Goal: Task Accomplishment & Management: Use online tool/utility

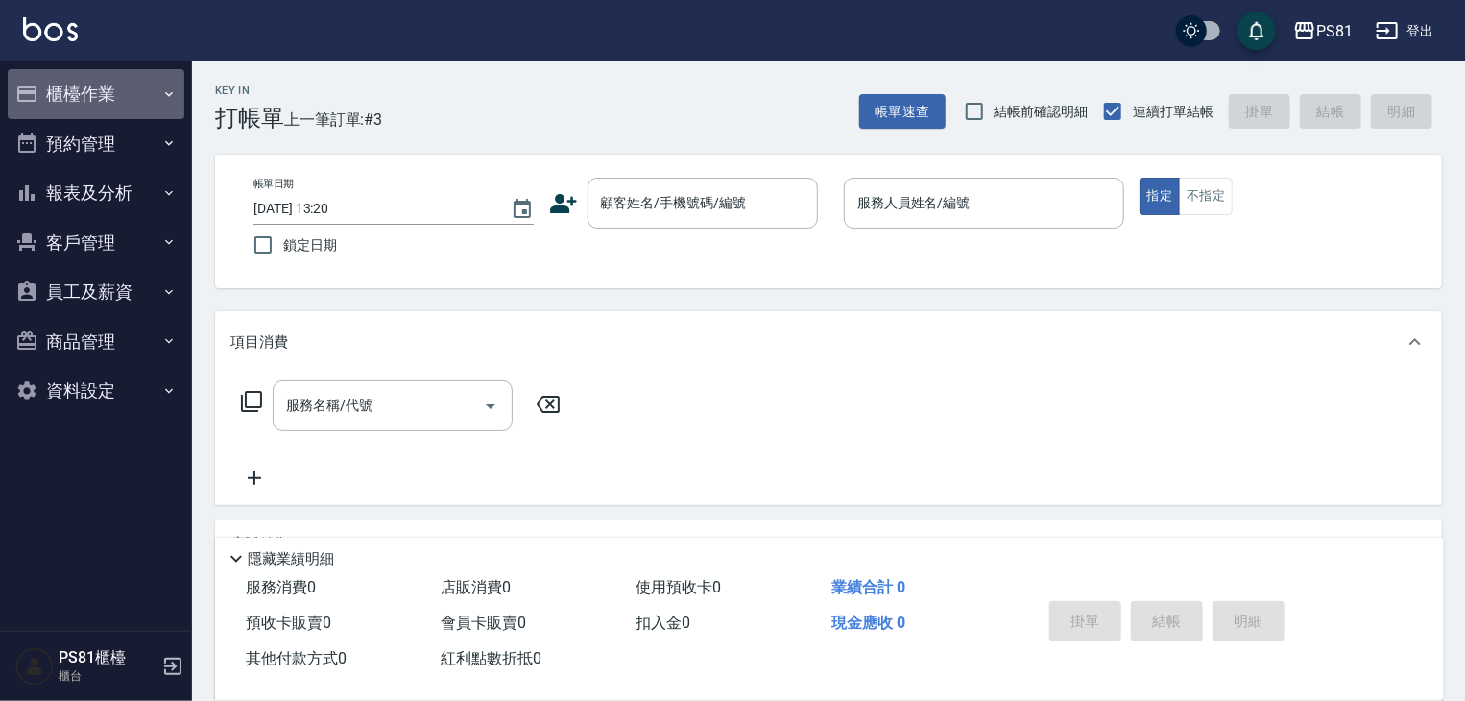
click at [66, 103] on button "櫃檯作業" at bounding box center [96, 94] width 177 height 50
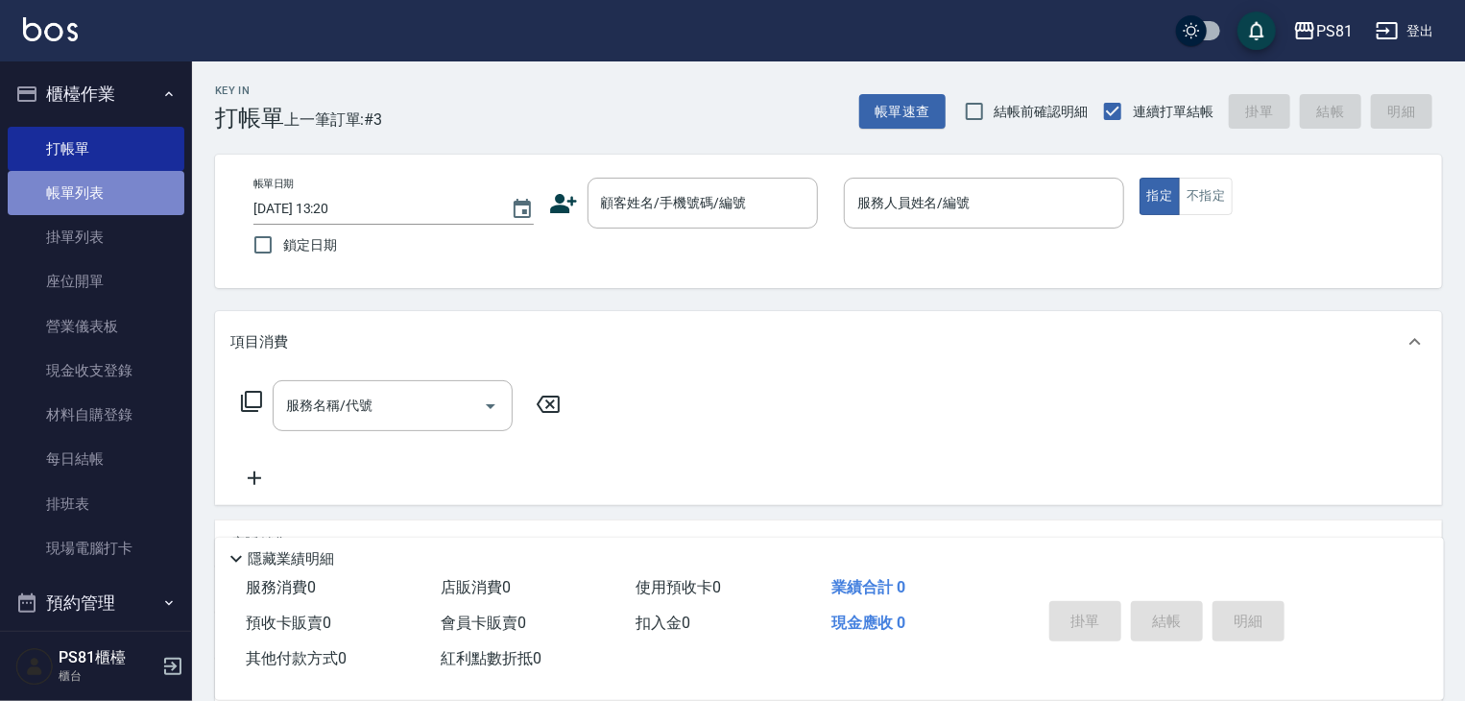
click at [101, 182] on link "帳單列表" at bounding box center [96, 193] width 177 height 44
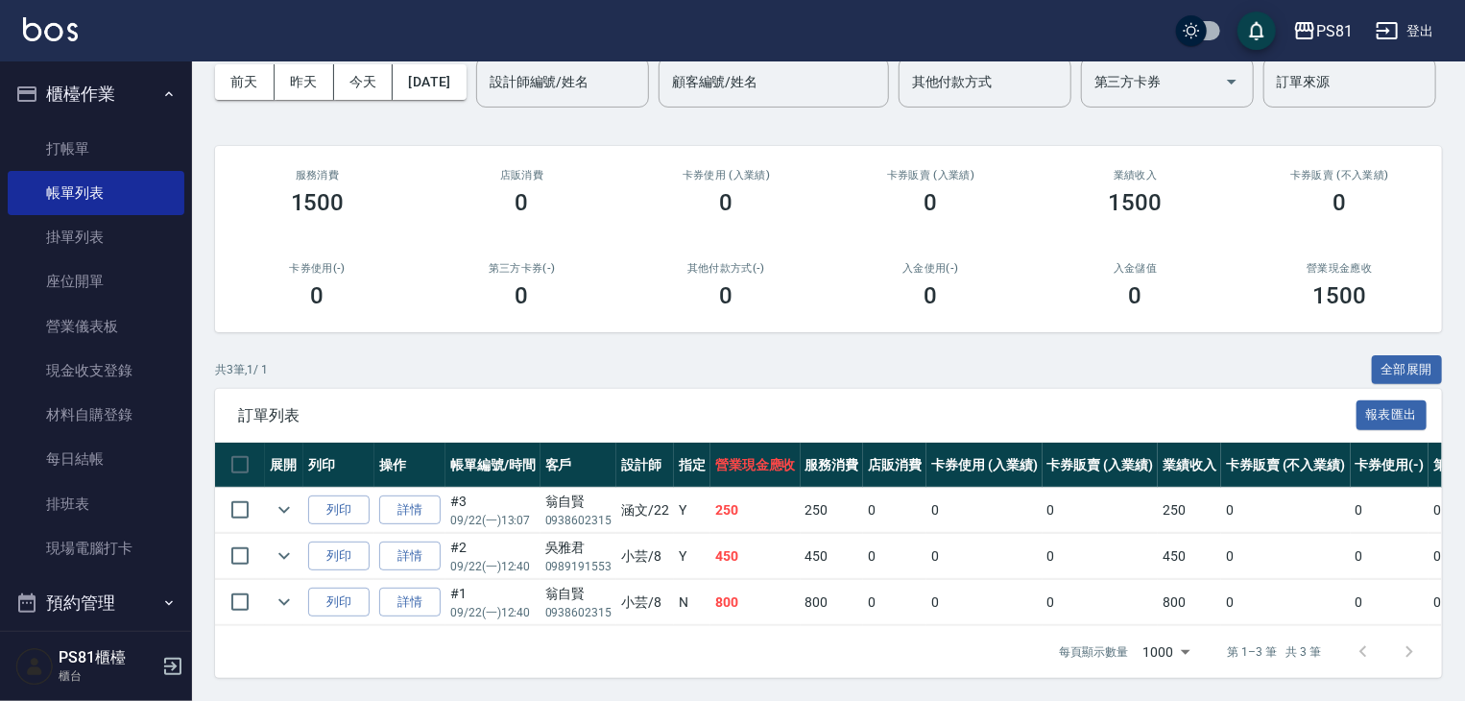
scroll to position [164, 0]
drag, startPoint x: 60, startPoint y: 136, endPoint x: 165, endPoint y: 124, distance: 106.4
click at [58, 134] on link "打帳單" at bounding box center [96, 149] width 177 height 44
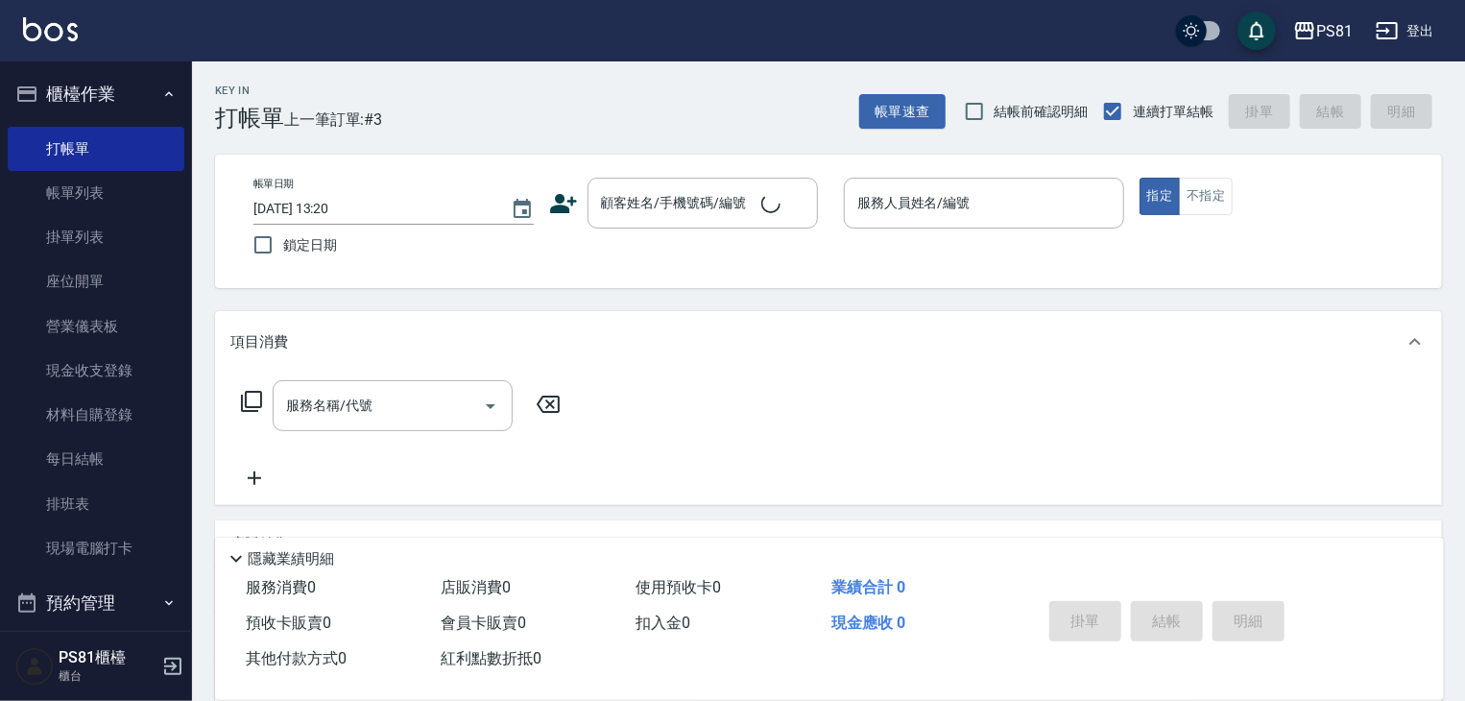
click at [449, 124] on div "Key In 打帳單 上一筆訂單:#3 帳單速查 結帳前確認明細 連續打單結帳 掛單 結帳 明細" at bounding box center [817, 96] width 1250 height 70
click at [776, 297] on div "Key In 打帳單 上一筆訂單:#3 帳單速查 結帳前確認明細 連續打單結帳 掛單 結帳 明細 帳單日期 [DATE] 13:20 鎖定日期 顧客姓名/手機…" at bounding box center [828, 497] width 1273 height 872
click at [119, 497] on link "排班表" at bounding box center [96, 504] width 177 height 44
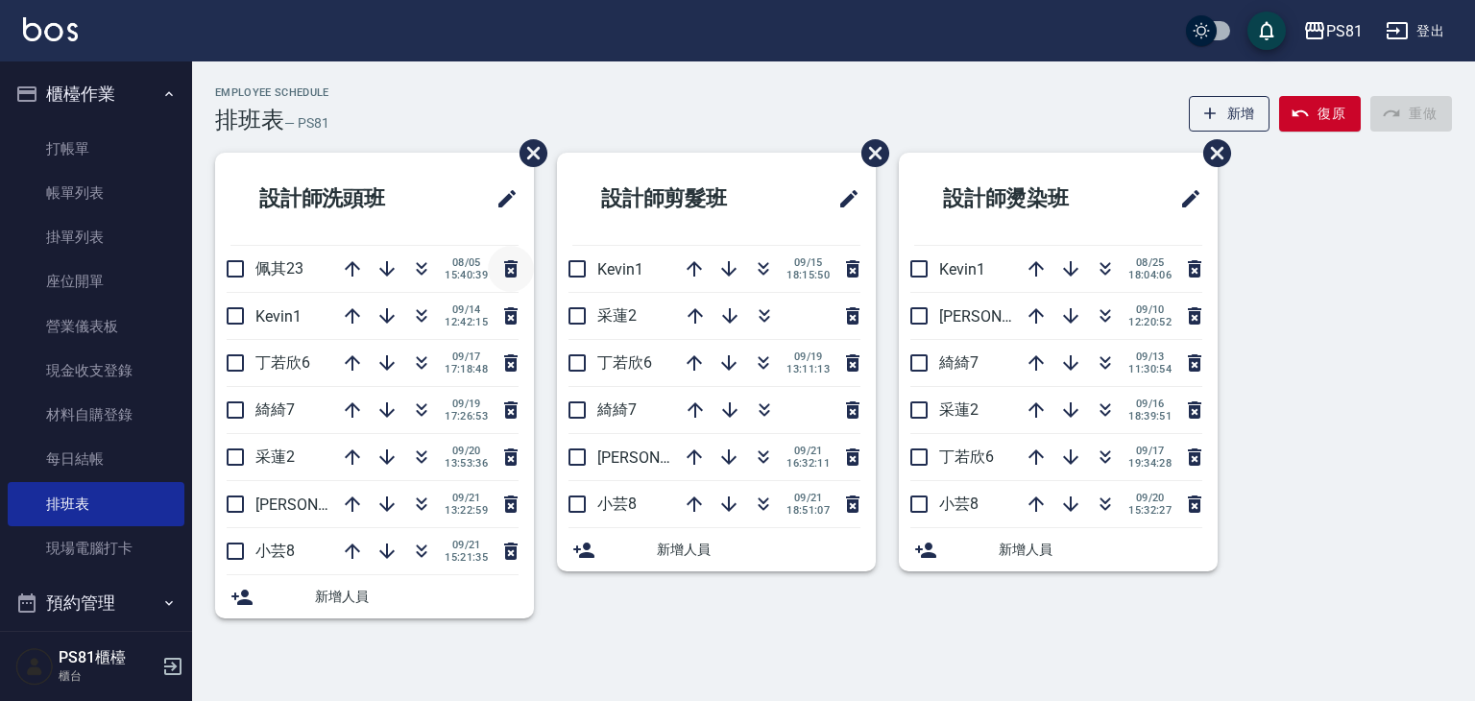
click at [523, 266] on button "button" at bounding box center [511, 269] width 46 height 46
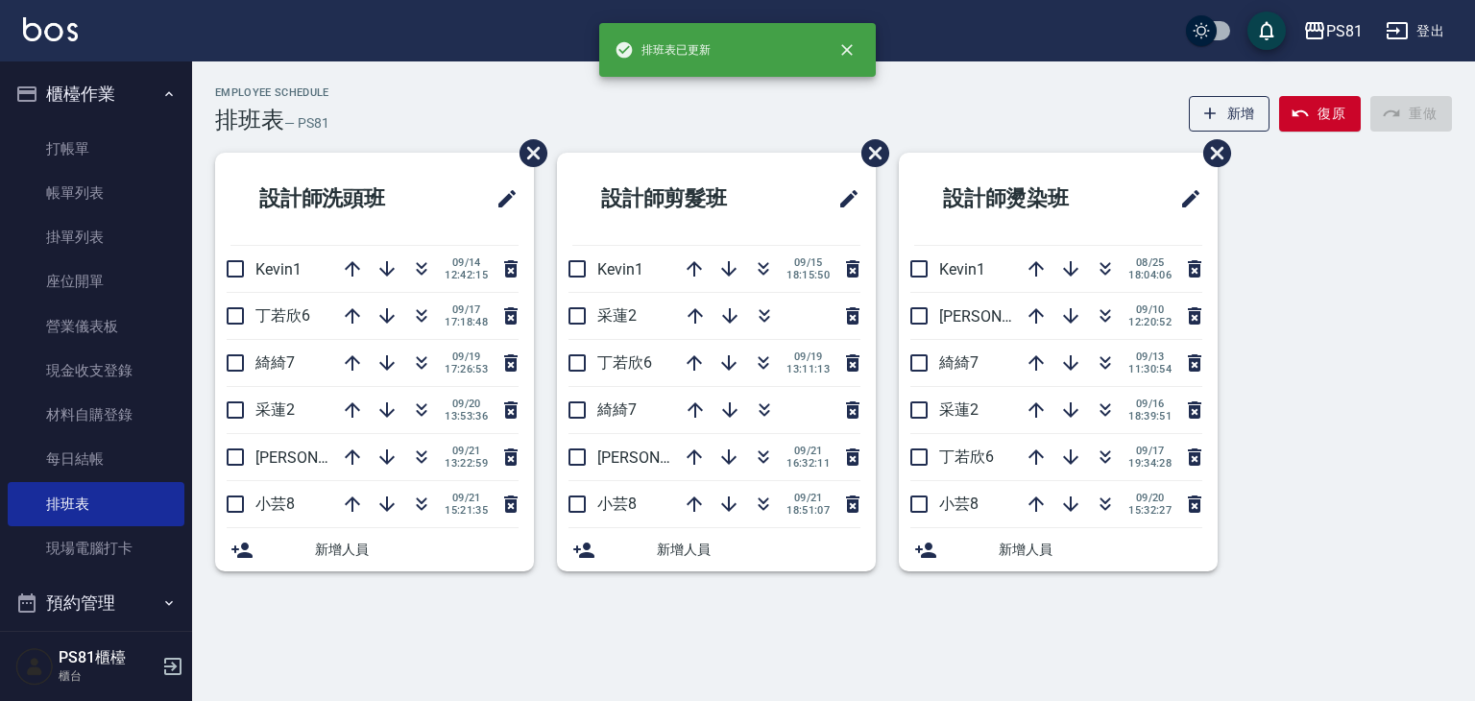
click at [501, 116] on div "Employee Schedule 排班表 — PS81 新增 復原 重做" at bounding box center [833, 109] width 1237 height 47
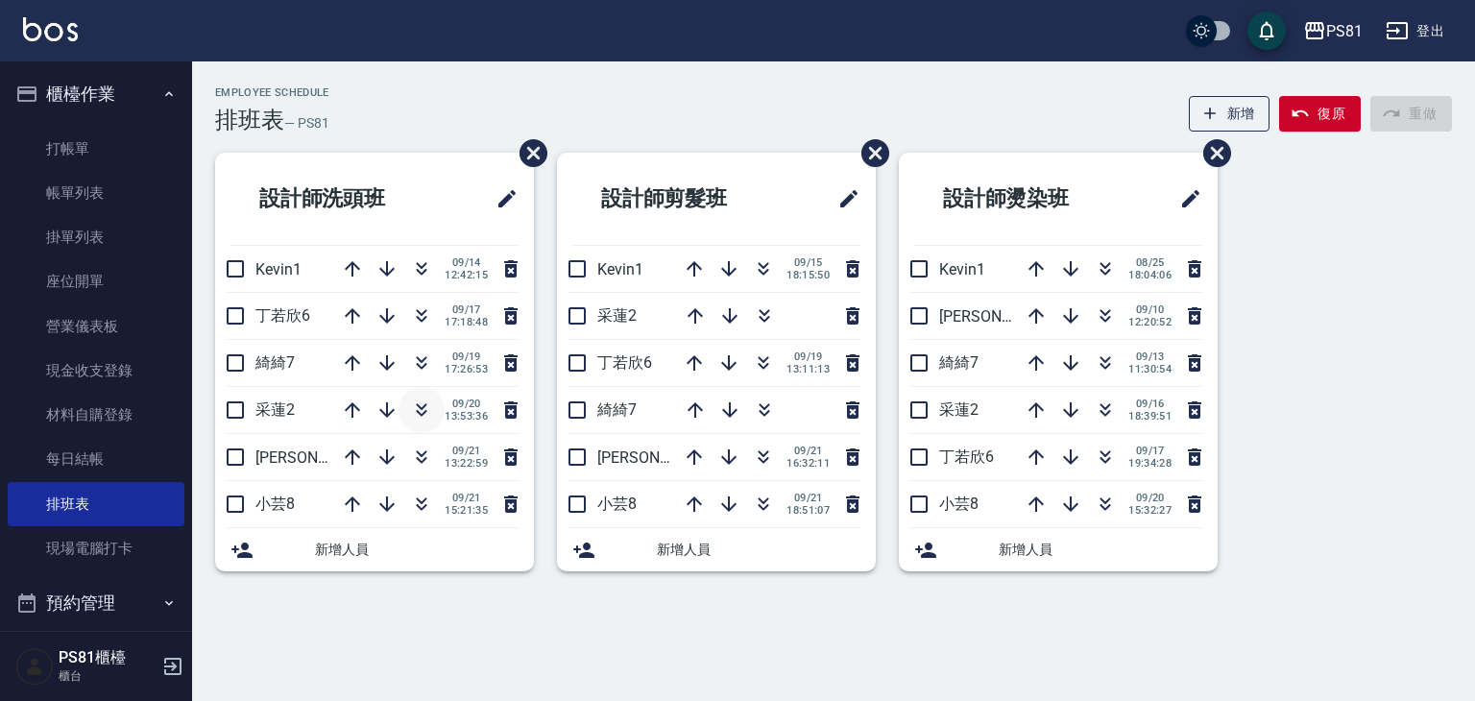
click at [422, 409] on icon "button" at bounding box center [421, 410] width 23 height 23
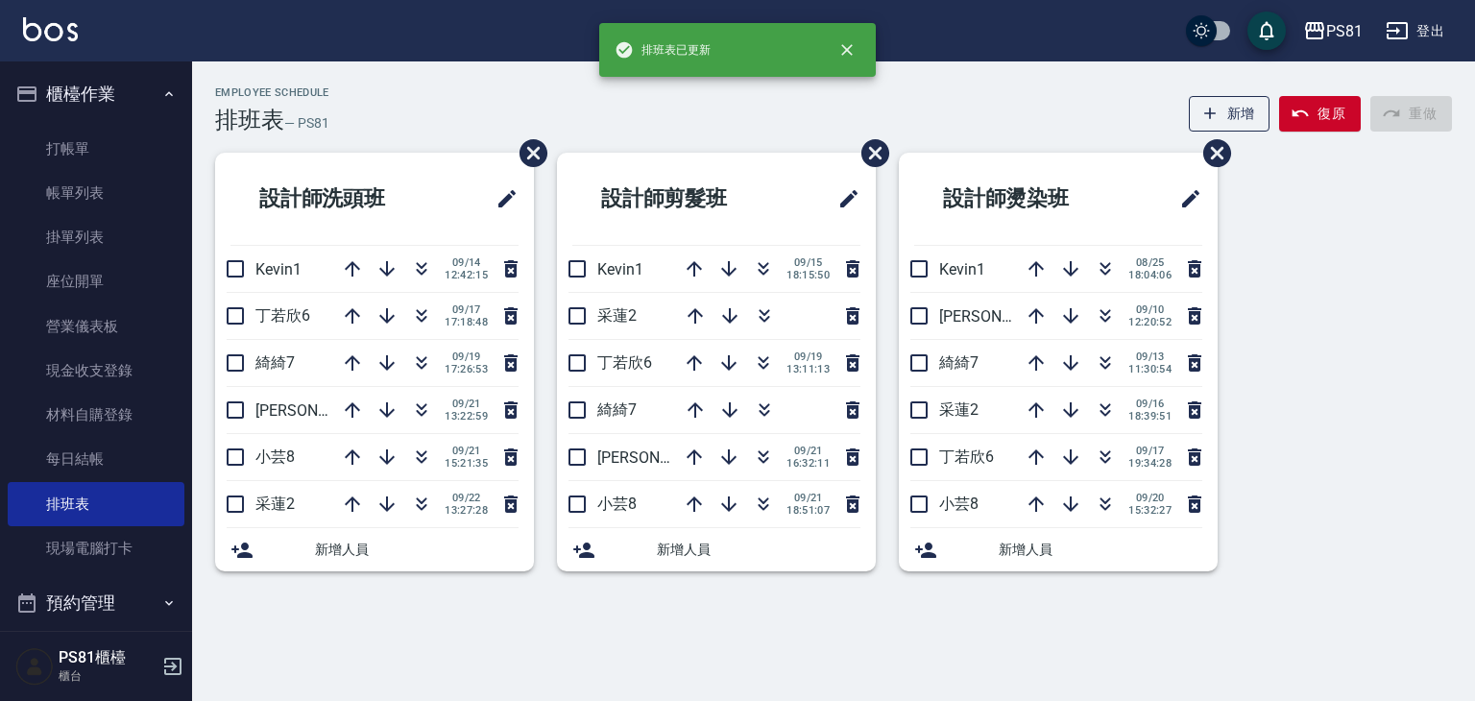
click at [578, 627] on div "Employee Schedule 排班表 — PS81 新增 復原 重做 設計師洗頭班 Kevin1 [DATE] 12:42:15 丁若欣6 [DATE]…" at bounding box center [737, 350] width 1475 height 701
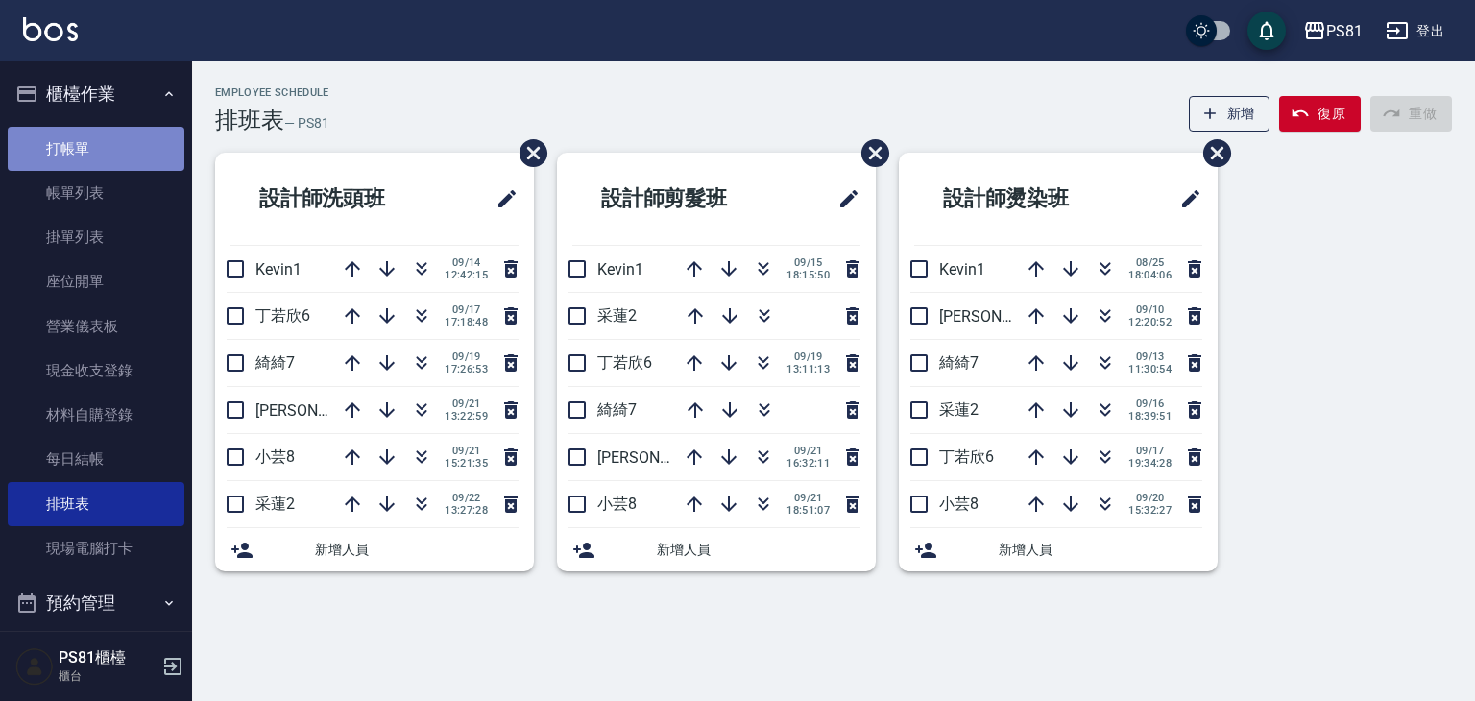
click at [104, 162] on link "打帳單" at bounding box center [96, 149] width 177 height 44
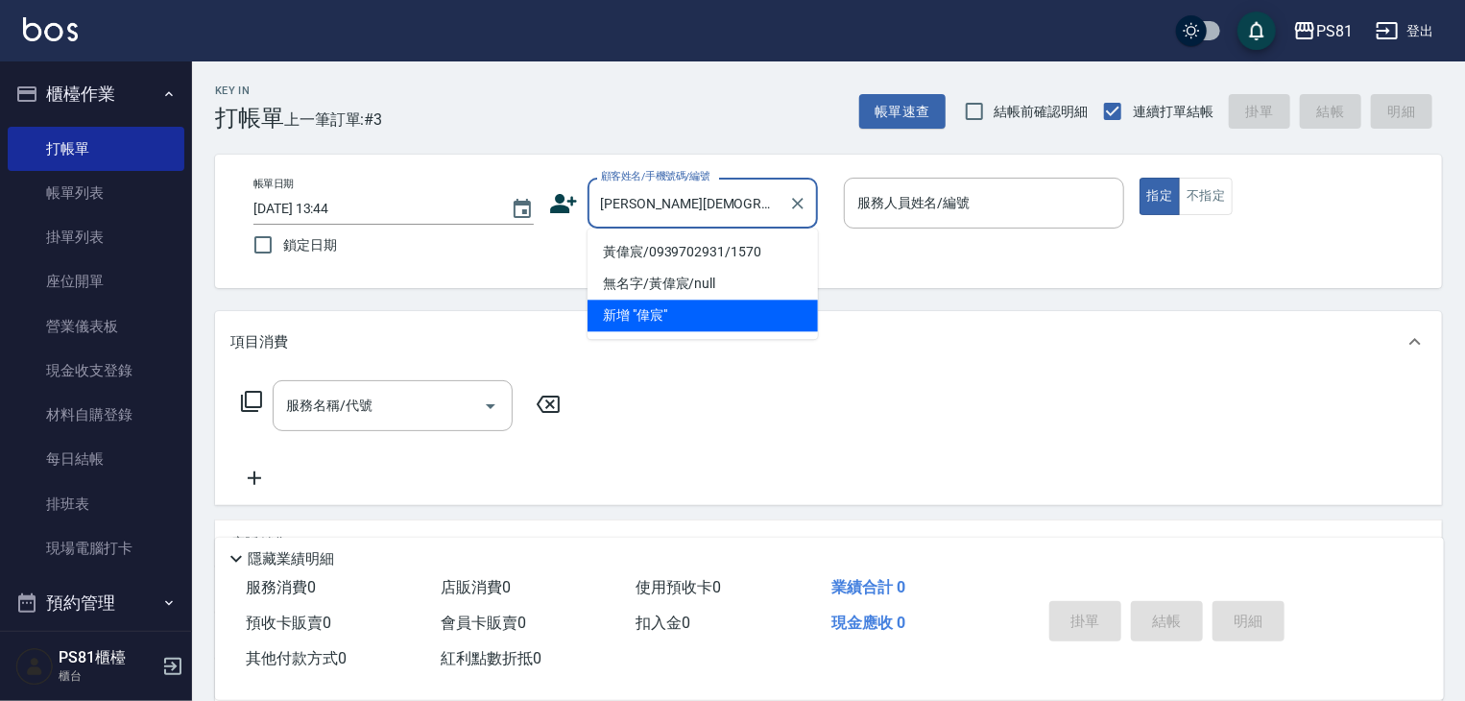
click at [693, 253] on li "黃偉宸/0939702931/1570" at bounding box center [703, 252] width 230 height 32
type input "黃偉宸/0939702931/1570"
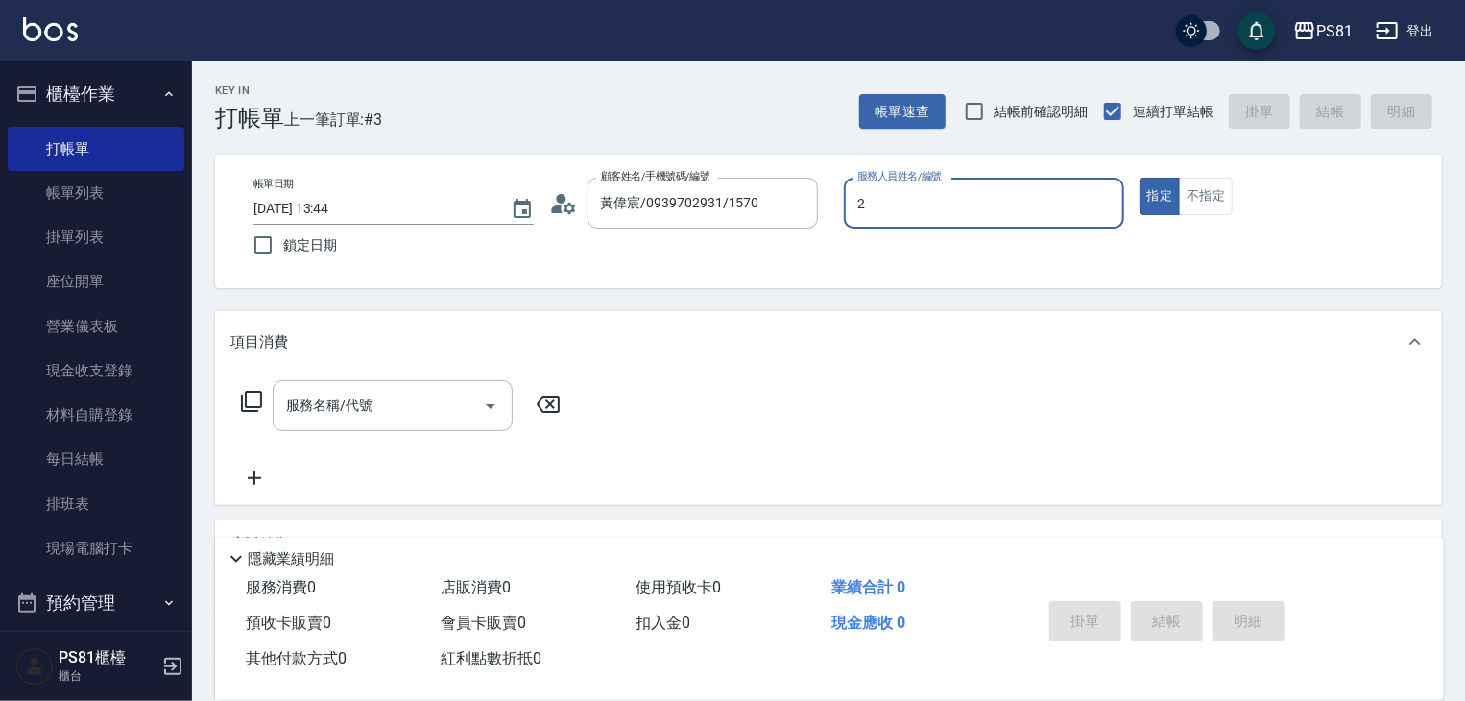
type input "采蓮-2"
type button "true"
click at [407, 428] on div "服務名稱/代號" at bounding box center [393, 405] width 240 height 51
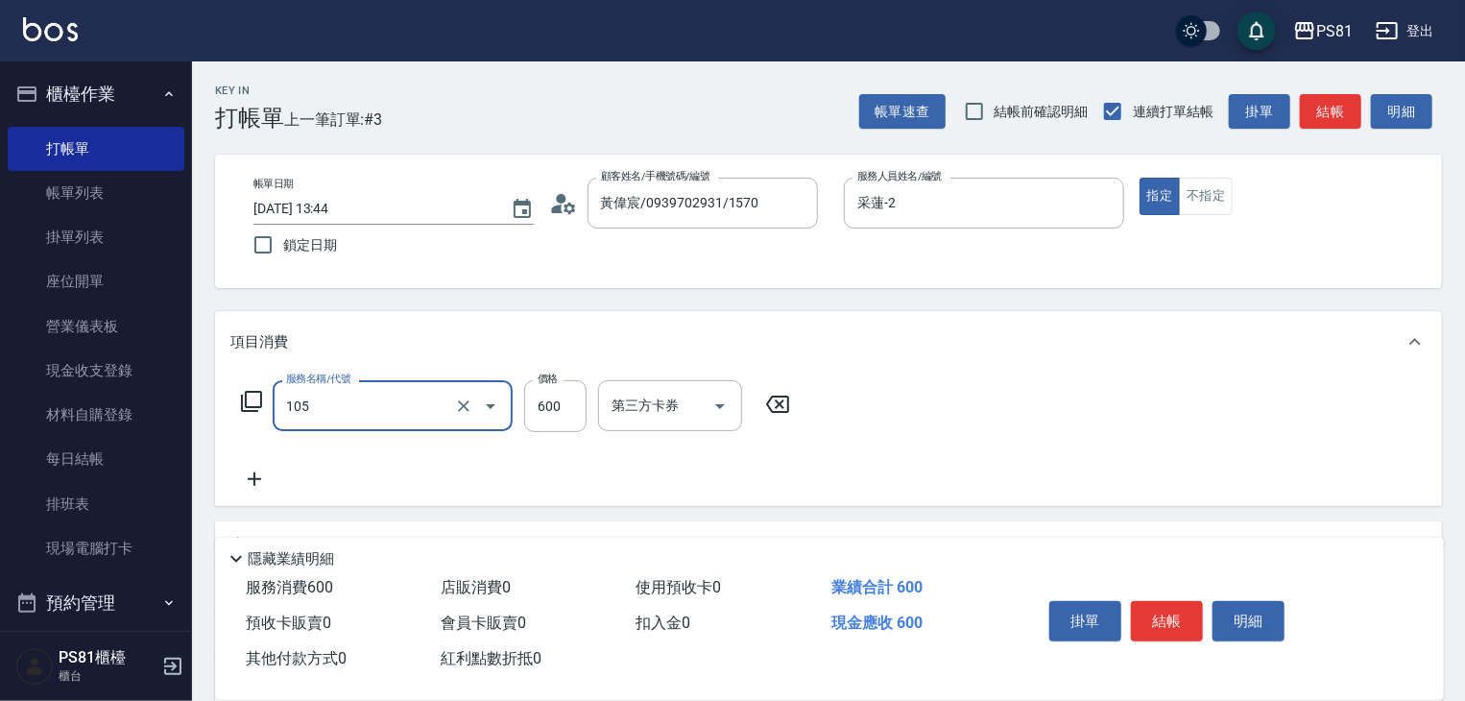
type input "A級洗剪600(105)"
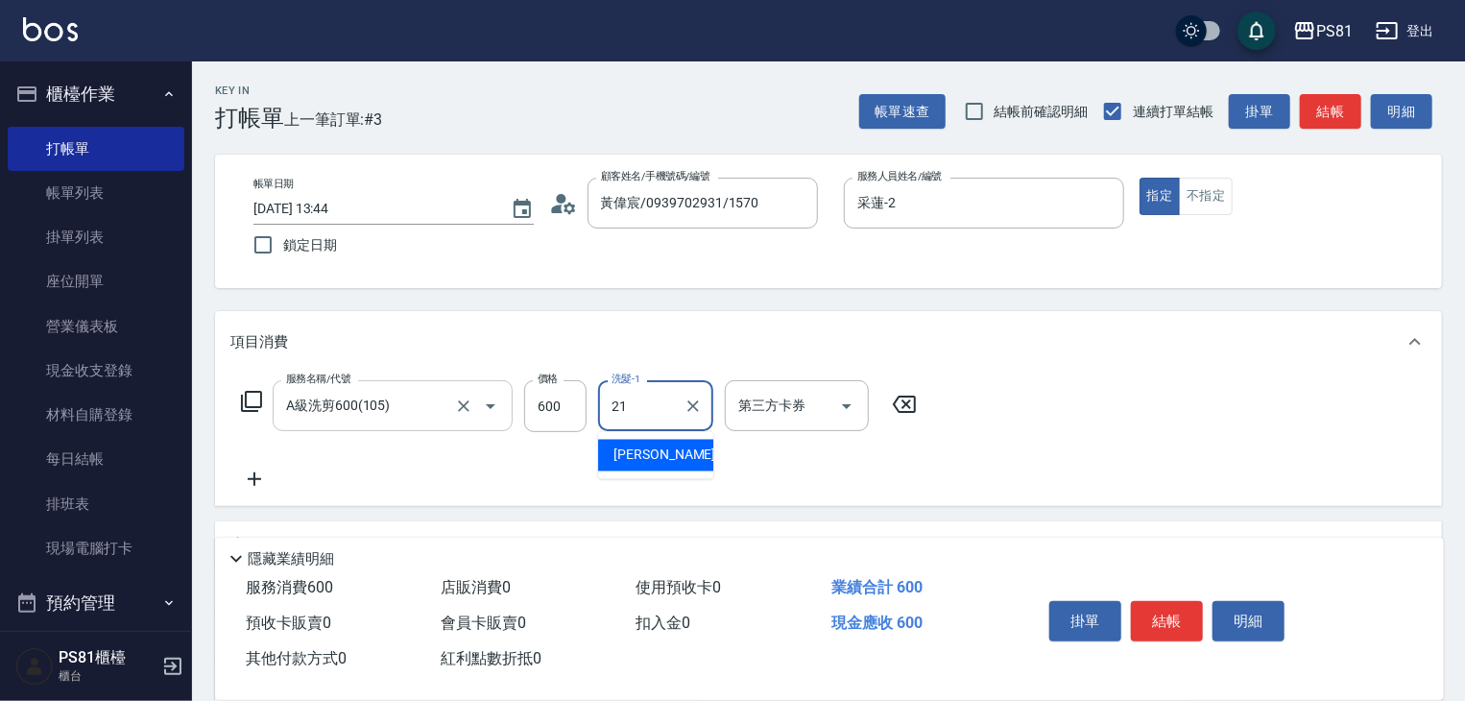
type input "Q比-21"
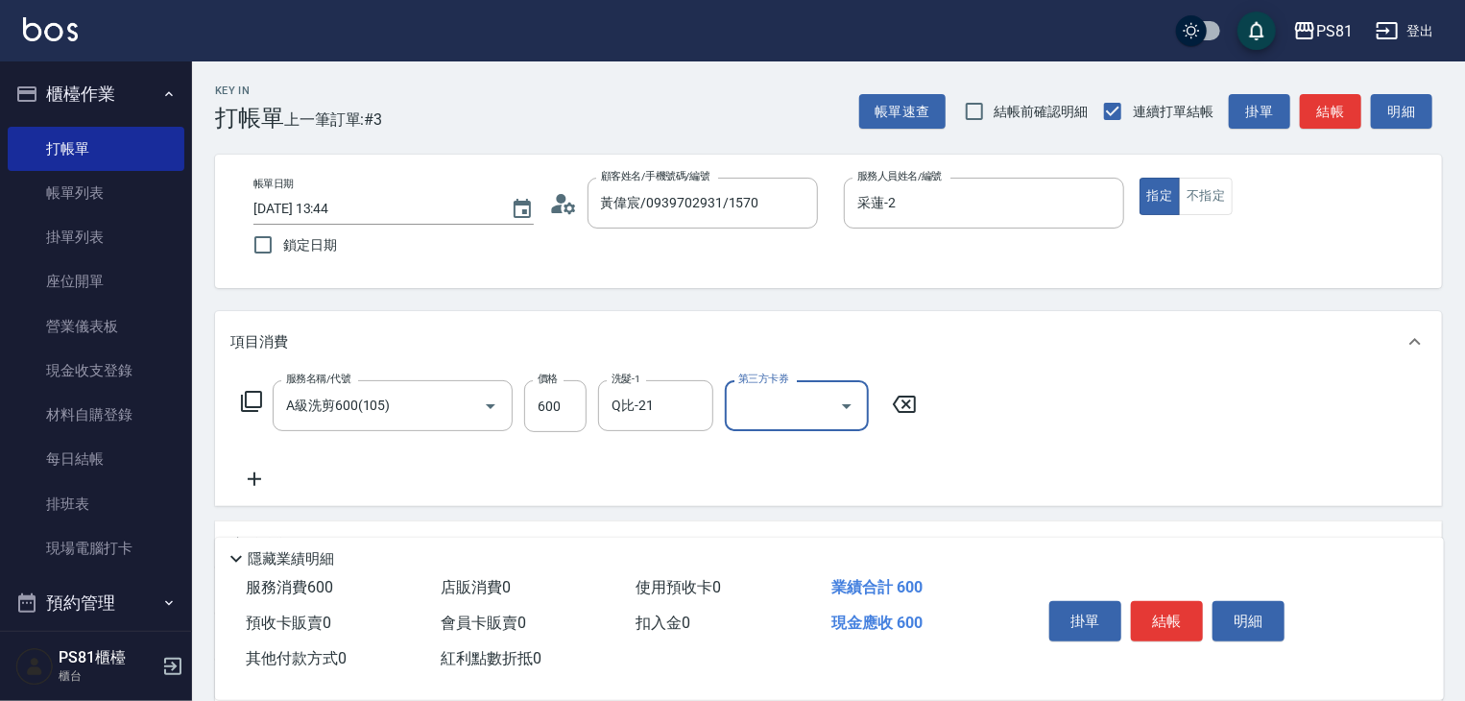
click at [1282, 451] on div "服務名稱/代號 A級洗剪600(105) 服務名稱/代號 價格 600 價格 洗髮-1 Q比-21 洗髮-1 第三方卡券 第三方卡券" at bounding box center [828, 439] width 1227 height 133
click at [1144, 616] on button "結帳" at bounding box center [1167, 621] width 72 height 40
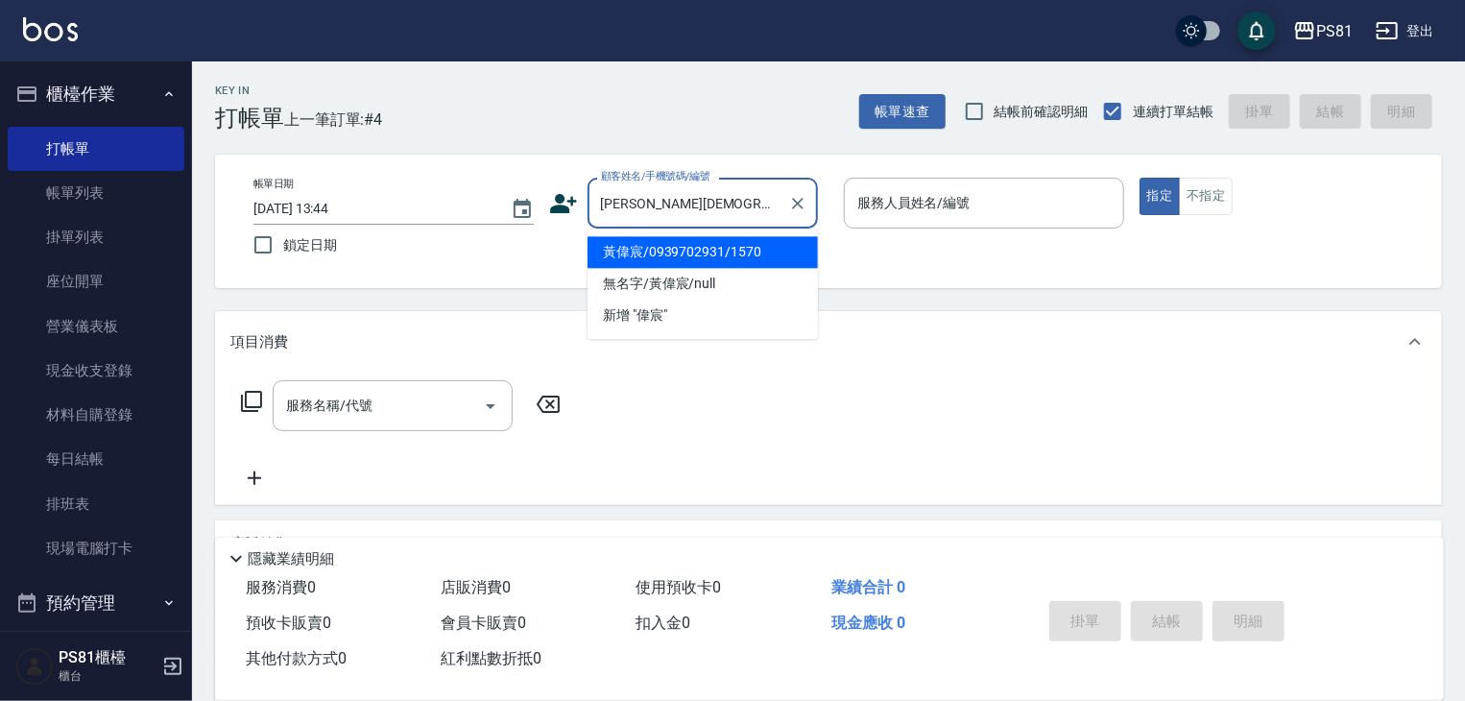
click at [694, 242] on li "黃偉宸/0939702931/1570" at bounding box center [703, 252] width 230 height 32
type input "黃偉宸/0939702931/1570"
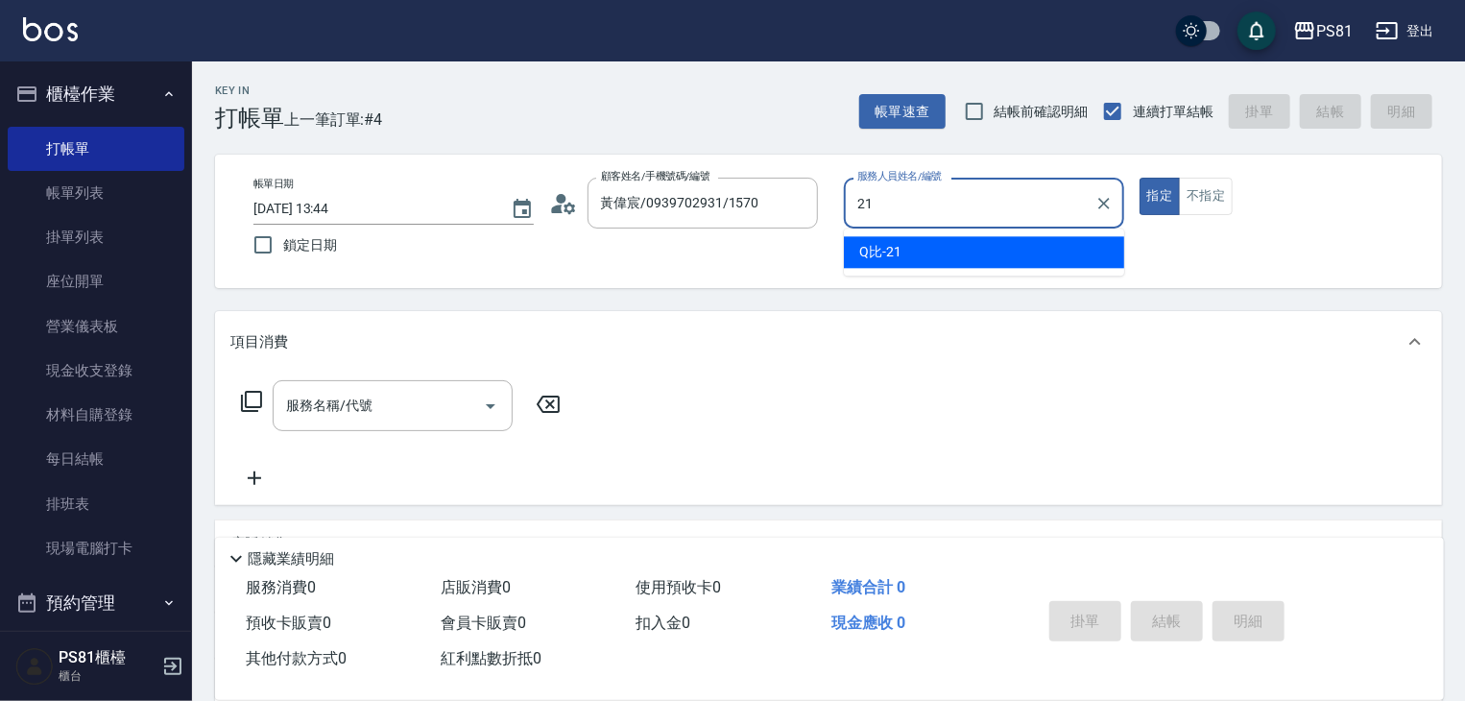
type input "Q比-21"
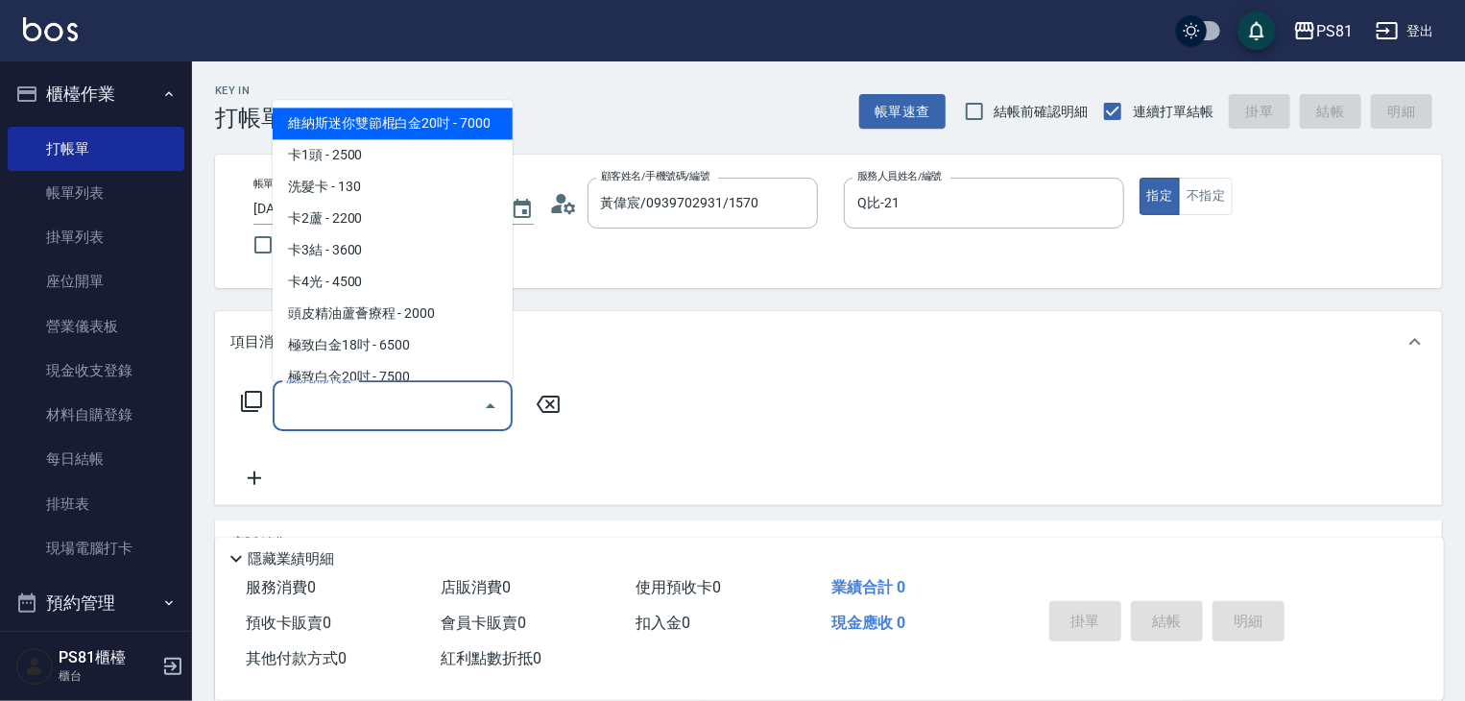
click at [430, 400] on input "服務名稱/代號" at bounding box center [378, 406] width 194 height 34
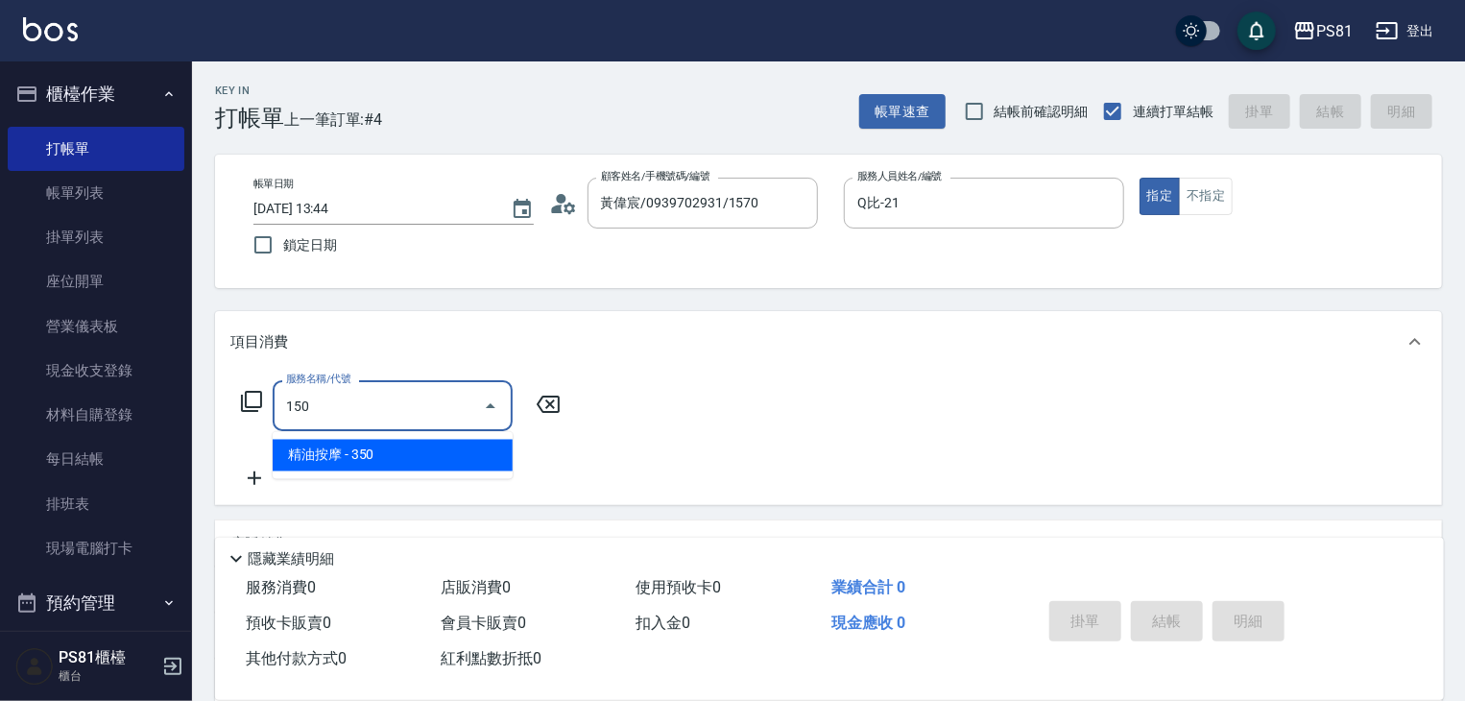
type input "精油按摩(150)"
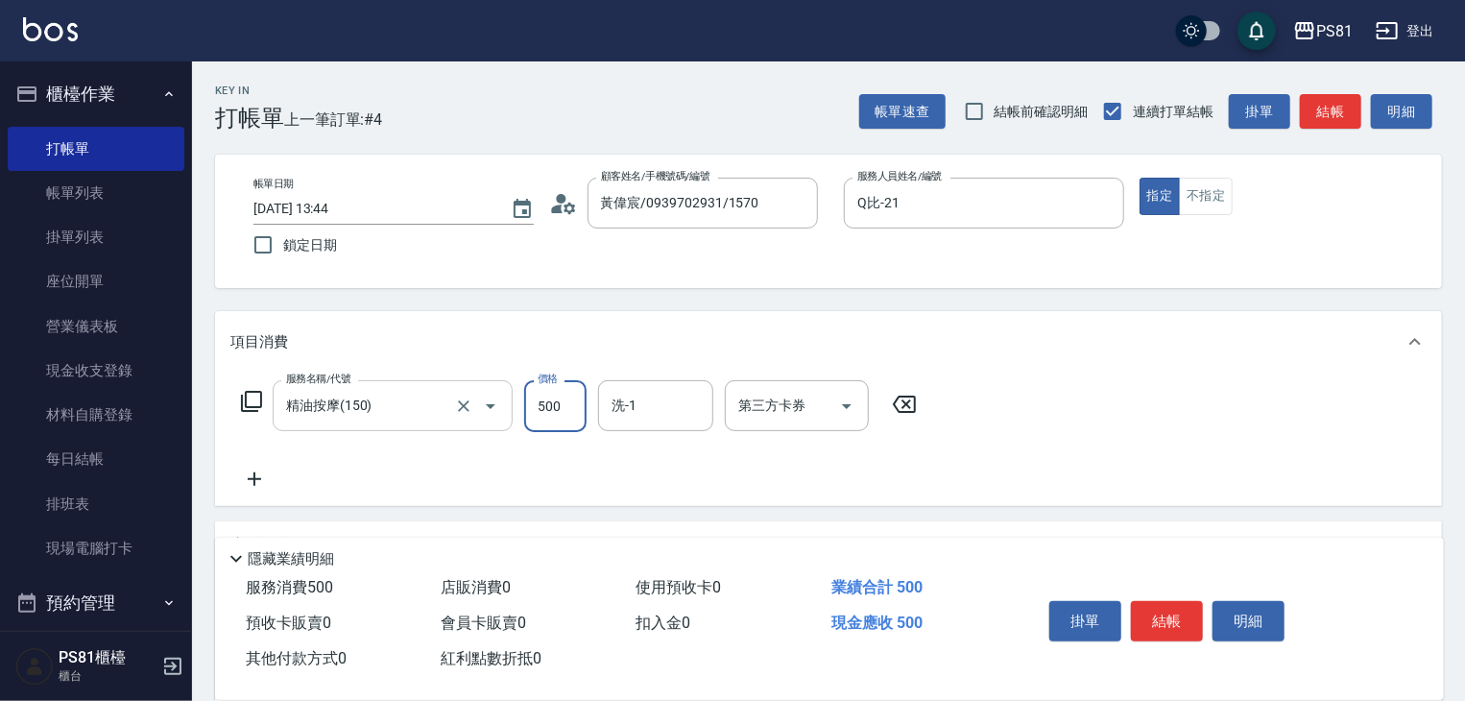
type input "500"
click at [1095, 458] on div "服務名稱/代號 精油按摩(150) 服務名稱/代號 價格 500 價格 洗-1 洗-1 第三方卡券 第三方卡券" at bounding box center [828, 439] width 1227 height 133
click at [1186, 608] on button "結帳" at bounding box center [1167, 621] width 72 height 40
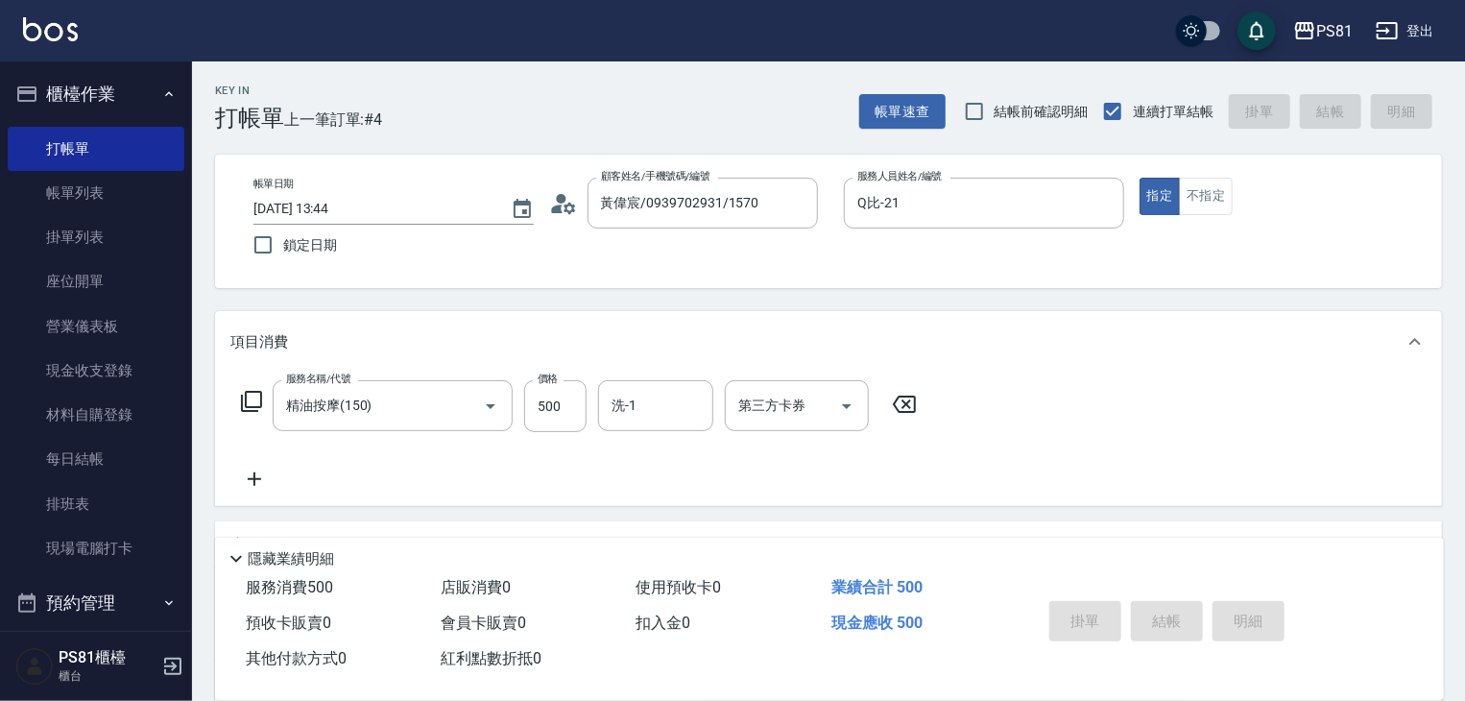
type input "[DATE] 13:45"
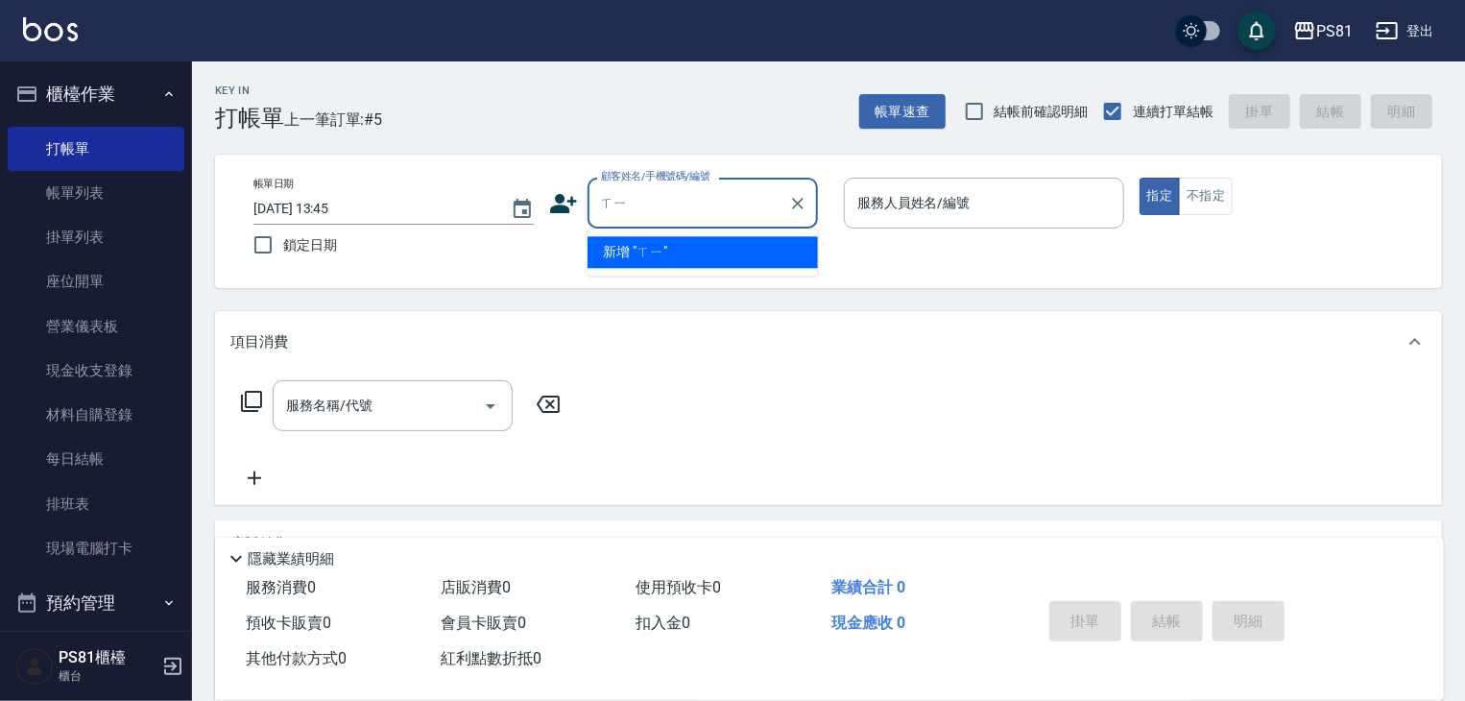
type input "洗"
click at [733, 246] on li "新客人 姓名未設定/小溫/null" at bounding box center [703, 252] width 230 height 32
type input "新客人 姓名未設定/小溫/null"
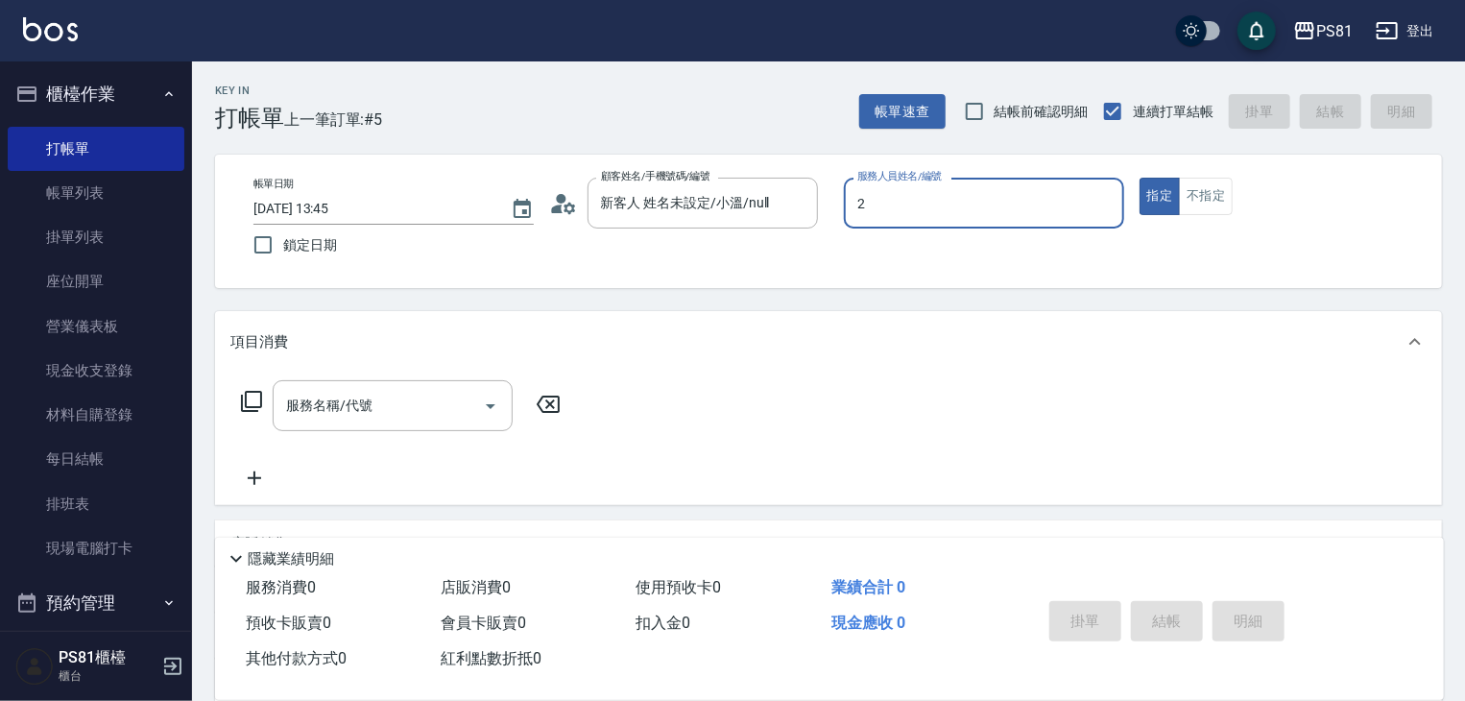
type input "采蓮-2"
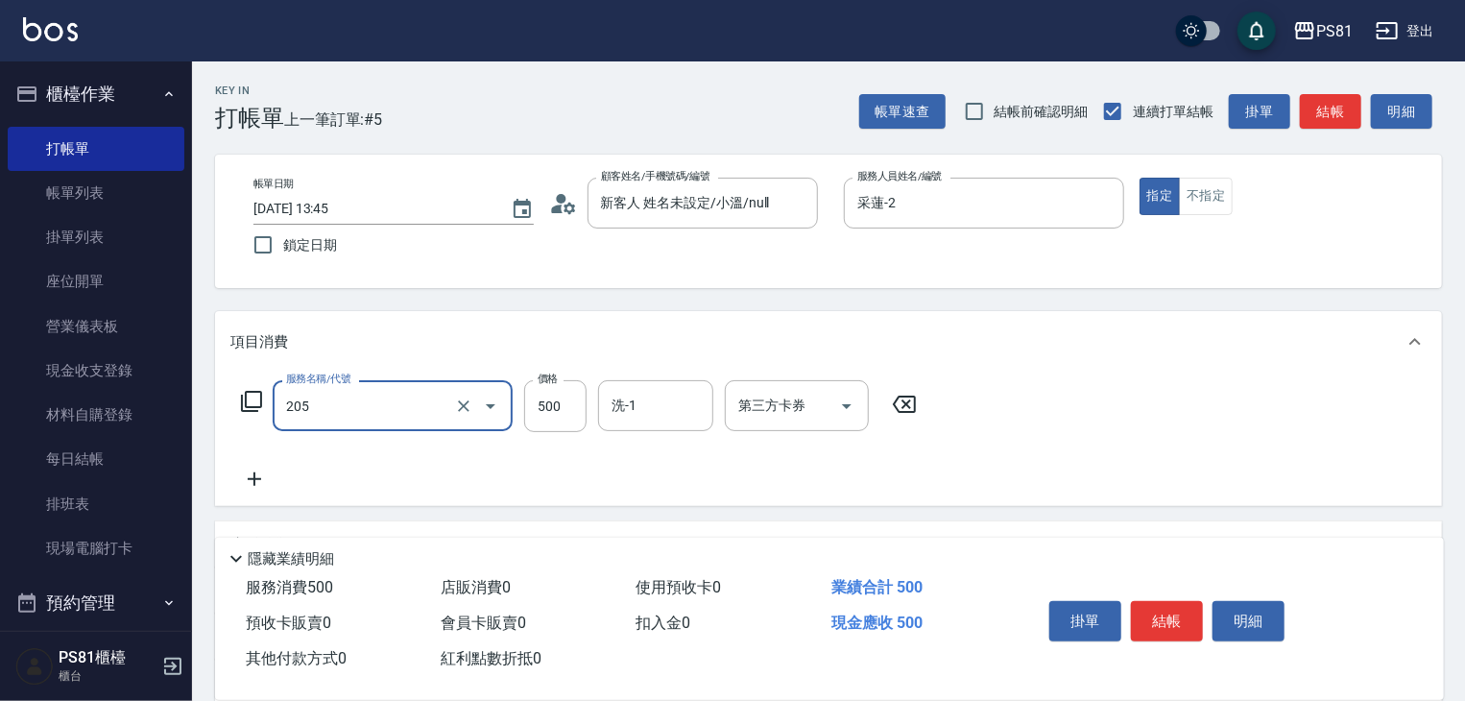
type input "A級單剪400(205)"
click at [1229, 488] on div "服務名稱/代號 A級單剪400(205) 服務名稱/代號 價格 500 價格 洗-1 洗-1 第三方卡券 第三方卡券" at bounding box center [828, 439] width 1227 height 133
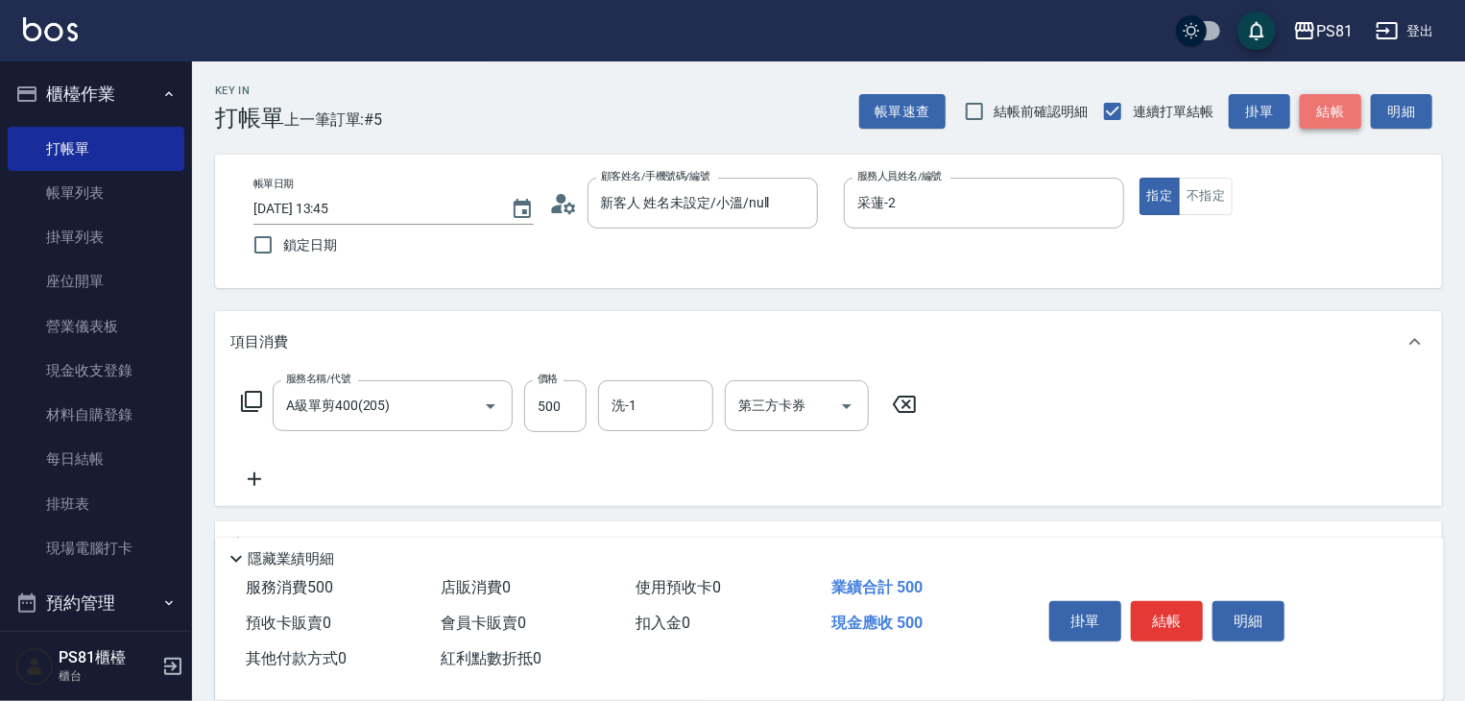
click at [1327, 116] on button "結帳" at bounding box center [1330, 112] width 61 height 36
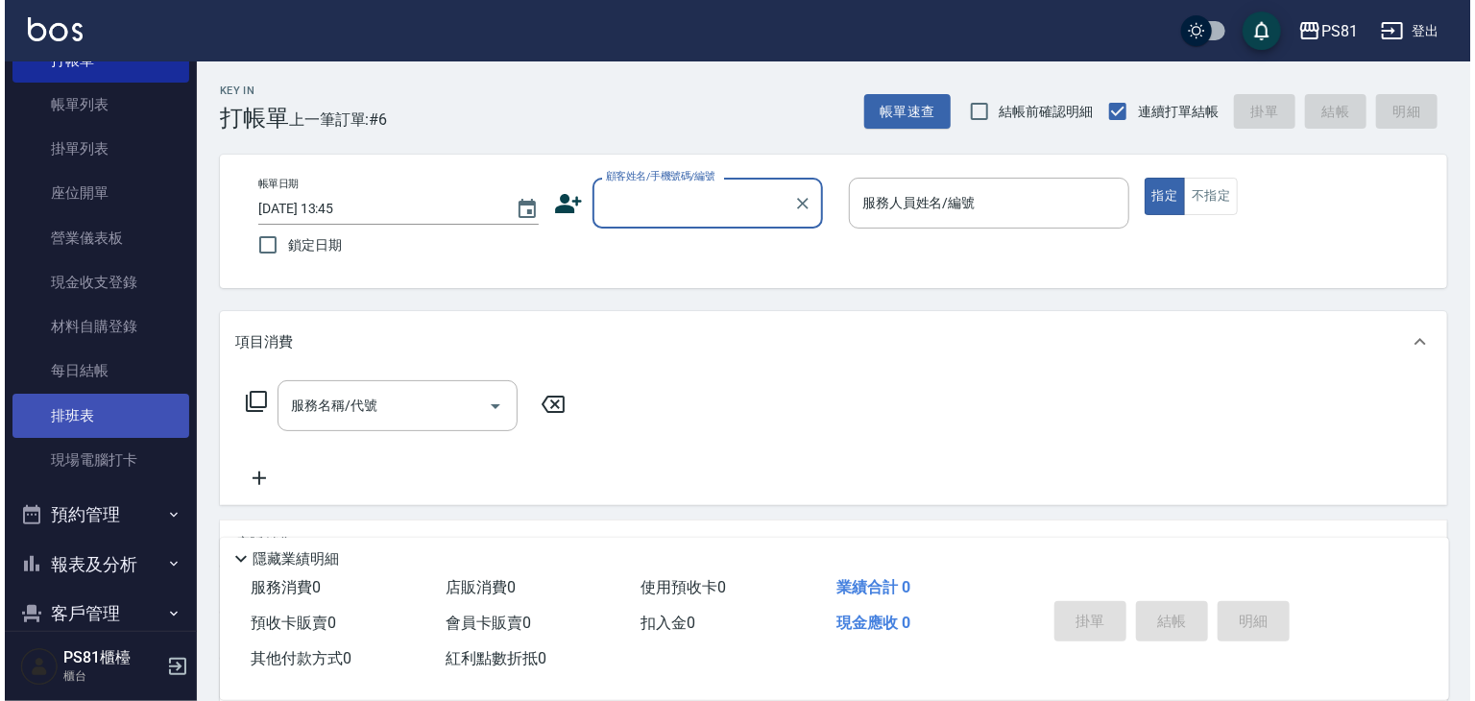
scroll to position [267, 0]
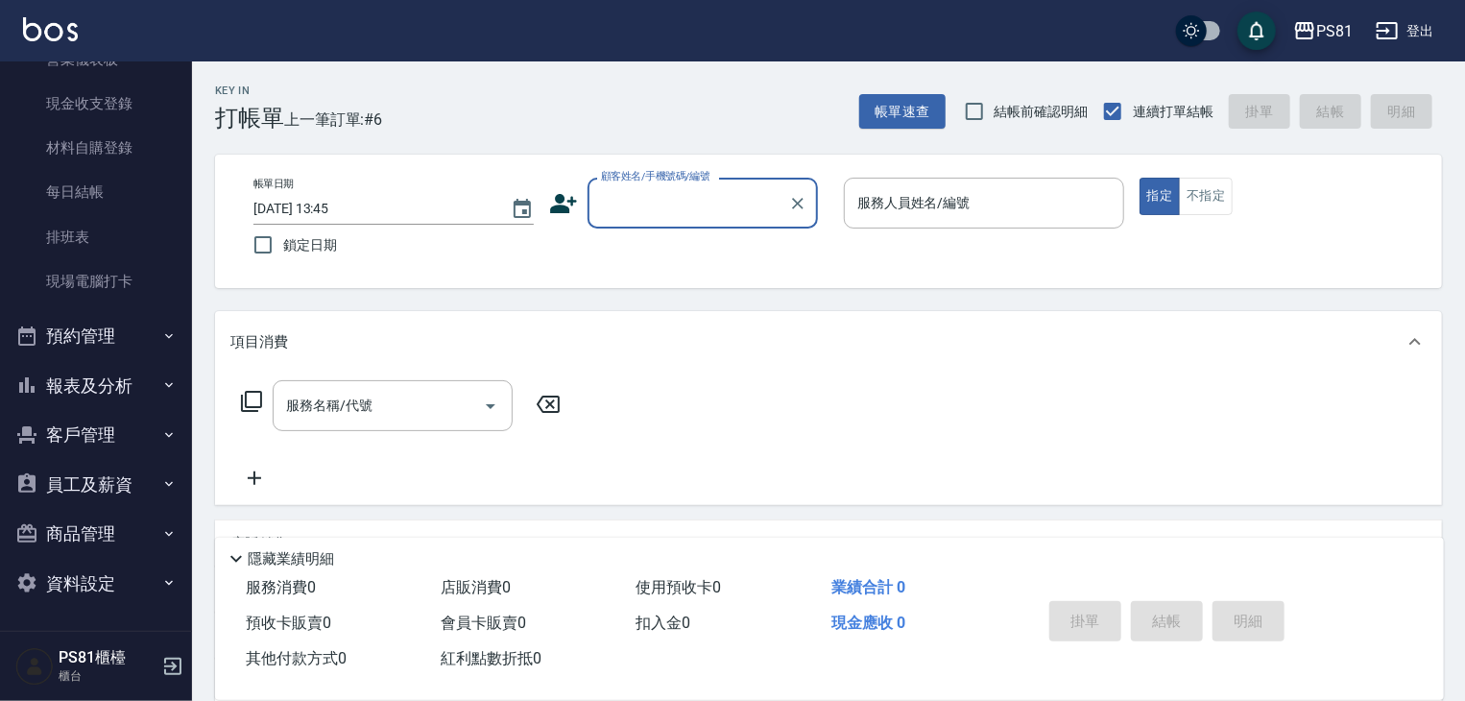
click at [109, 374] on button "報表及分析" at bounding box center [96, 386] width 177 height 50
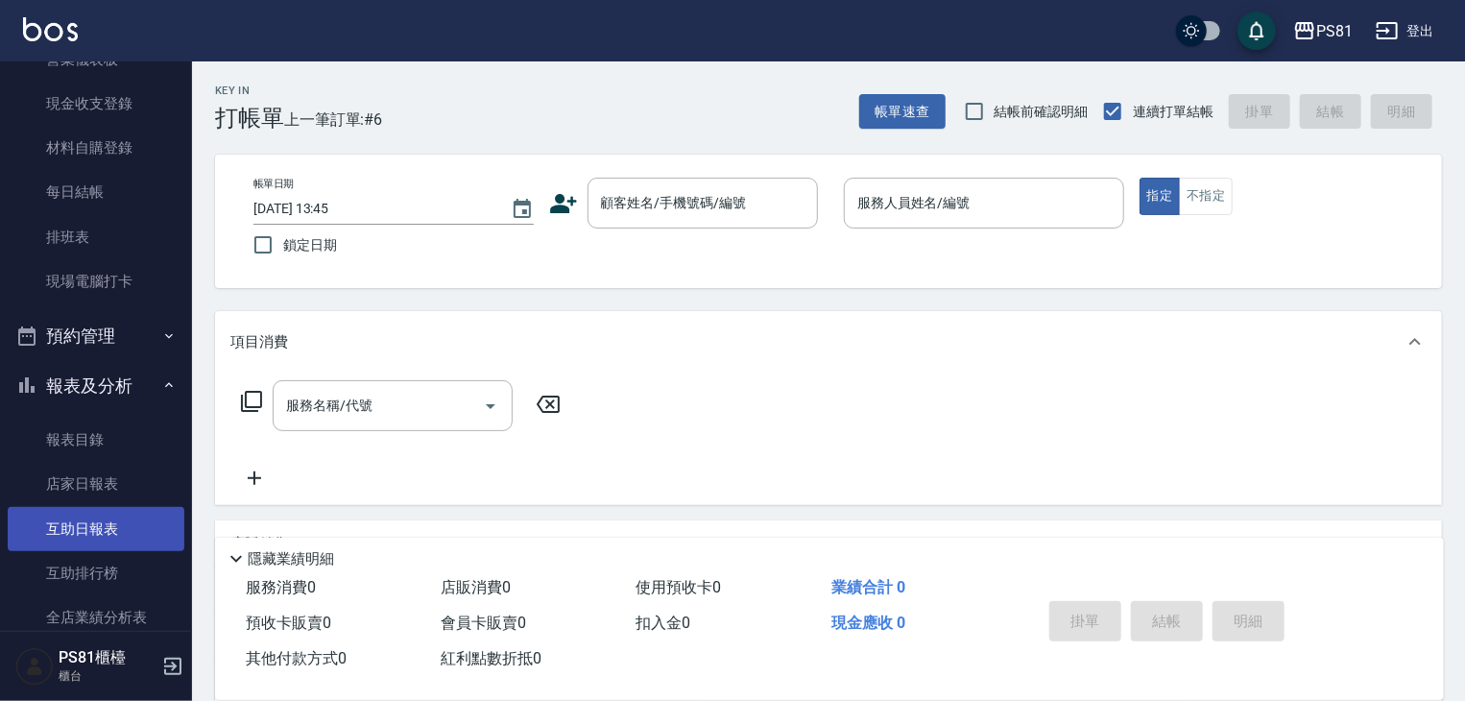
click at [128, 536] on link "互助日報表" at bounding box center [96, 529] width 177 height 44
